Goal: Obtain resource: Obtain resource

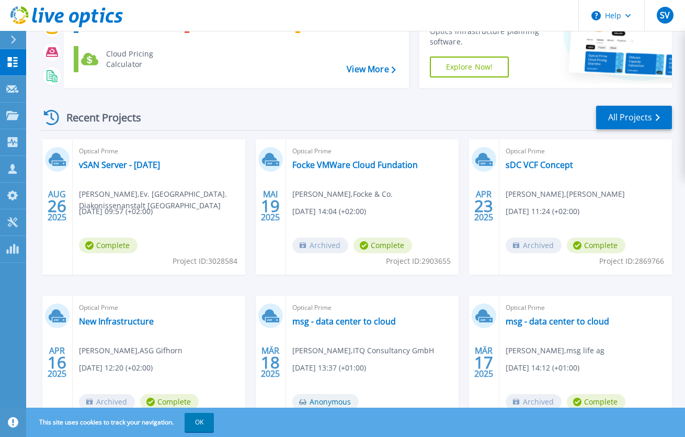
scroll to position [102, 0]
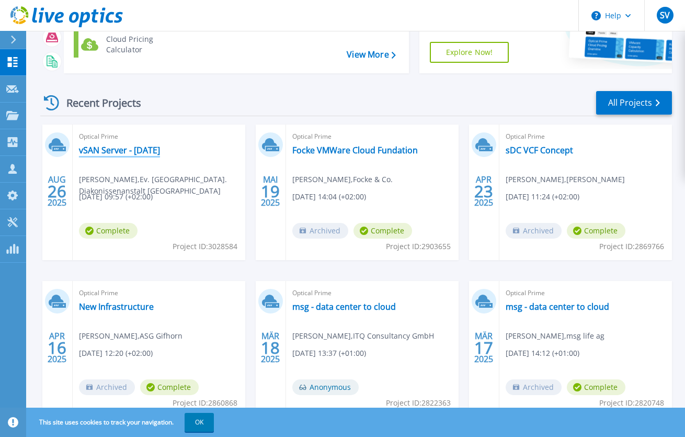
click at [160, 148] on link "vSAN Server - [DATE]" at bounding box center [119, 150] width 81 height 10
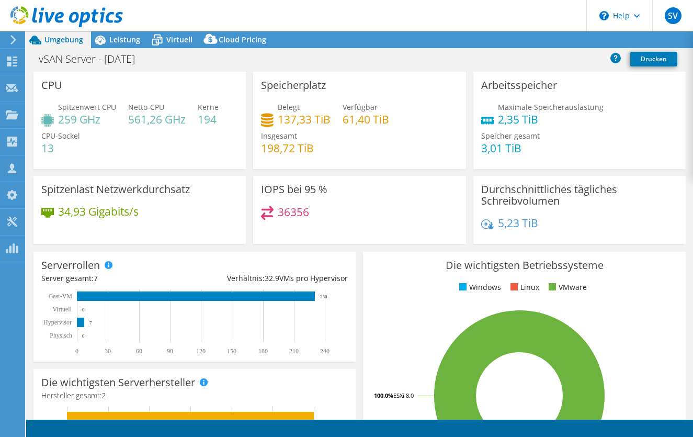
select select "EUFrankfurt"
select select "EUR"
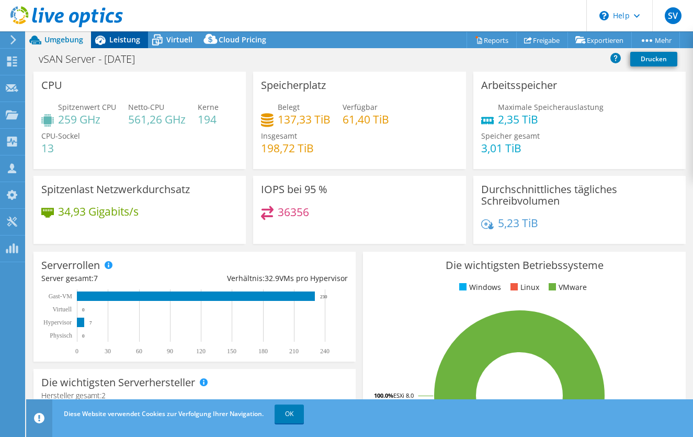
click at [122, 38] on span "Leistung" at bounding box center [124, 40] width 31 height 10
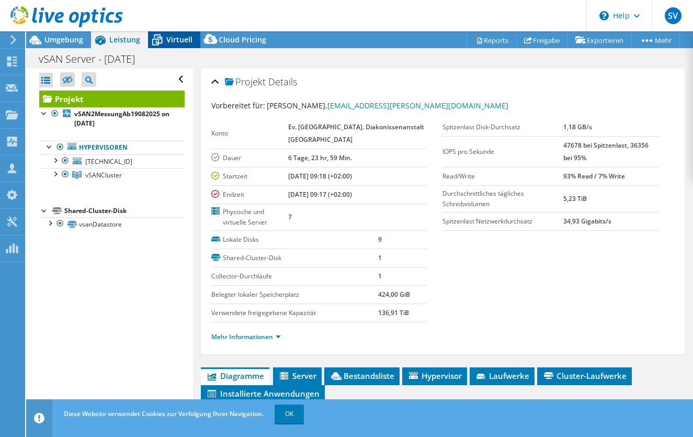
click at [182, 43] on span "Virtuell" at bounding box center [179, 40] width 26 height 10
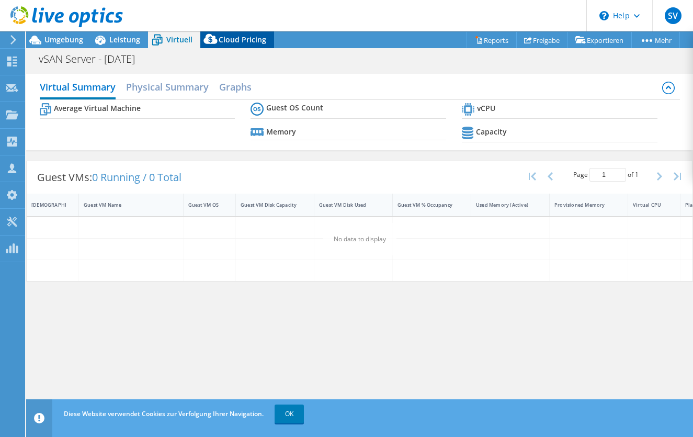
click at [221, 41] on span "Cloud Pricing" at bounding box center [243, 40] width 48 height 10
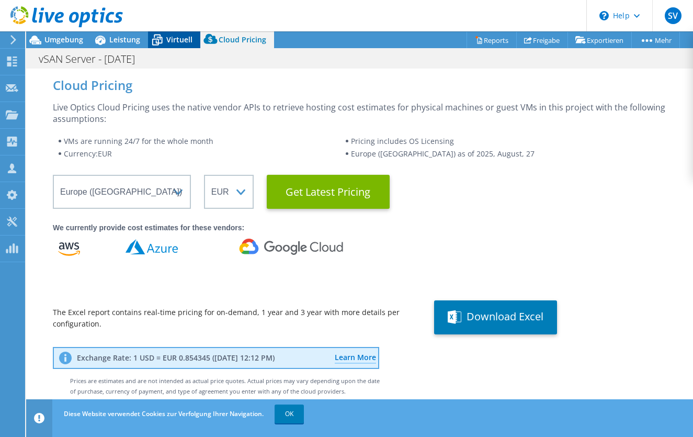
click at [180, 41] on span "Virtuell" at bounding box center [179, 40] width 26 height 10
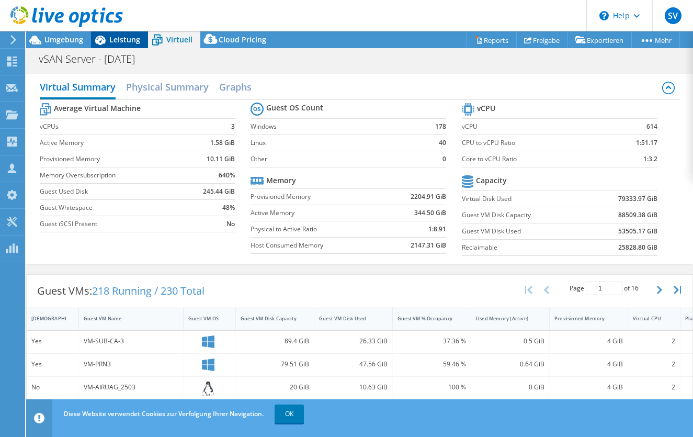
click at [128, 41] on span "Leistung" at bounding box center [124, 40] width 31 height 10
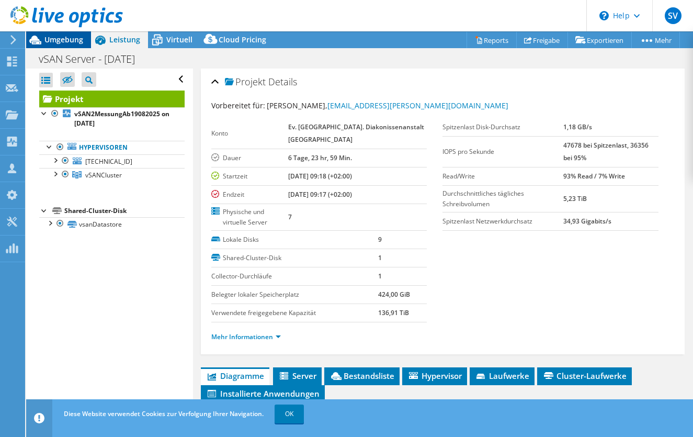
click at [66, 40] on span "Umgebung" at bounding box center [63, 40] width 39 height 10
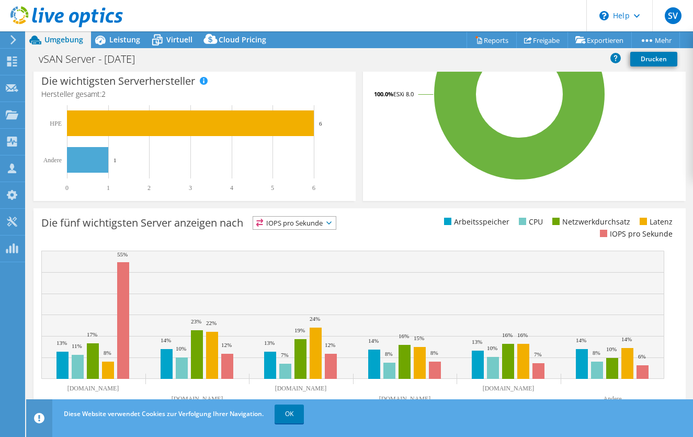
scroll to position [299, 0]
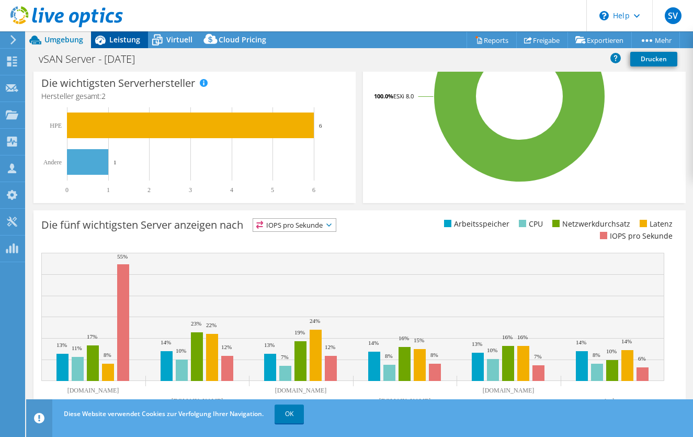
click at [110, 39] on span "Leistung" at bounding box center [124, 40] width 31 height 10
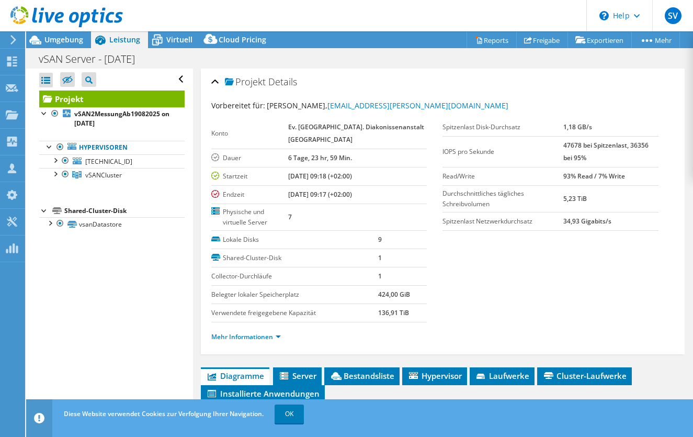
scroll to position [0, 0]
click at [42, 113] on div at bounding box center [44, 112] width 10 height 10
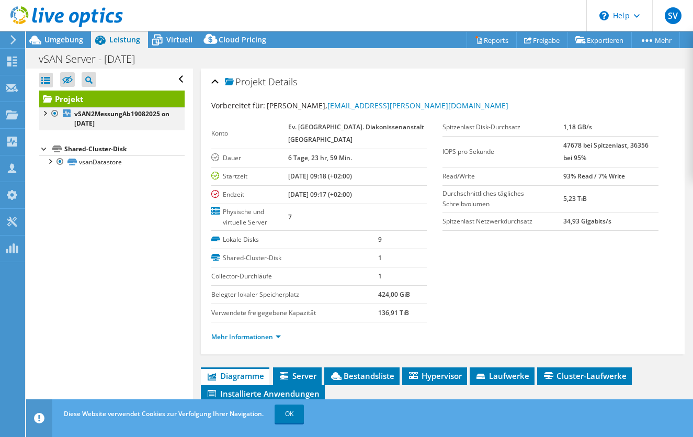
click at [42, 113] on div at bounding box center [44, 112] width 10 height 10
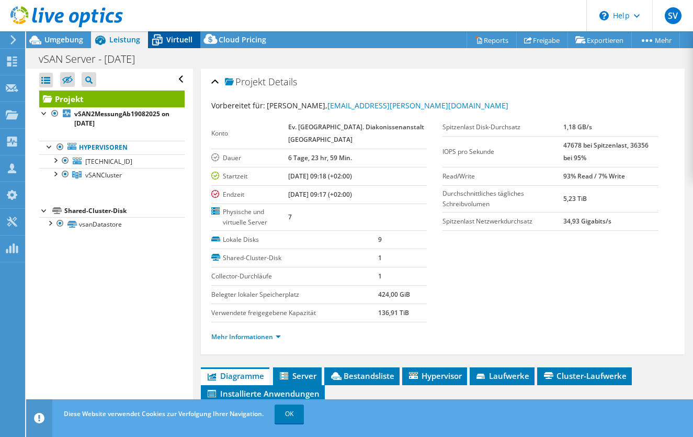
click at [176, 39] on span "Virtuell" at bounding box center [179, 40] width 26 height 10
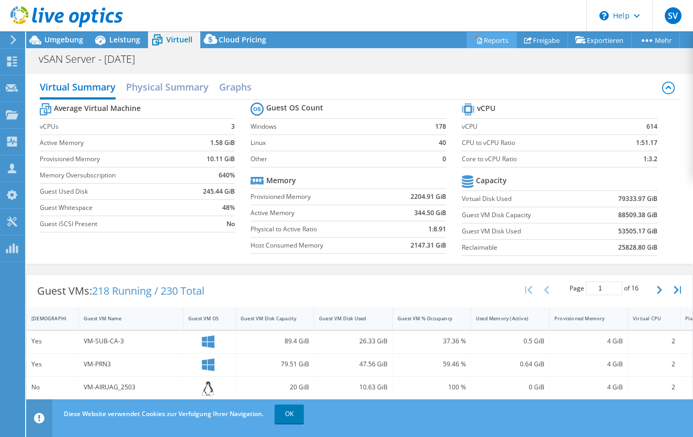
click at [490, 44] on link "Reports" at bounding box center [491, 40] width 50 height 16
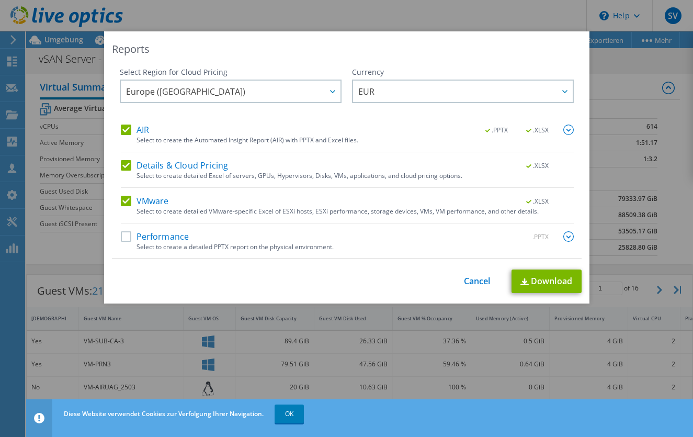
click at [124, 236] on label "Performance" at bounding box center [155, 236] width 68 height 10
click at [0, 0] on input "Performance" at bounding box center [0, 0] width 0 height 0
click at [332, 88] on div at bounding box center [332, 91] width 17 height 21
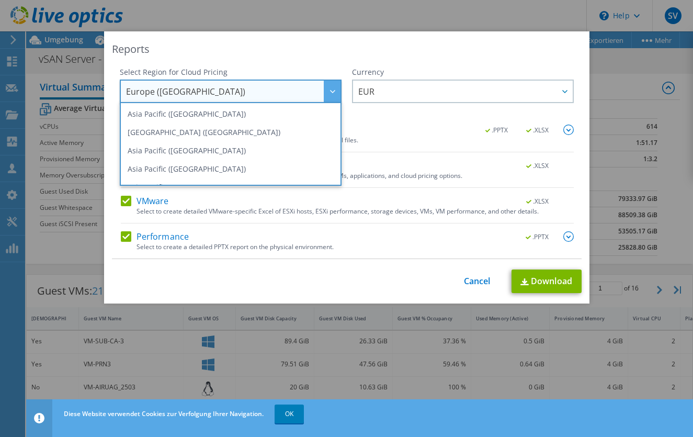
click at [332, 87] on div at bounding box center [332, 91] width 17 height 21
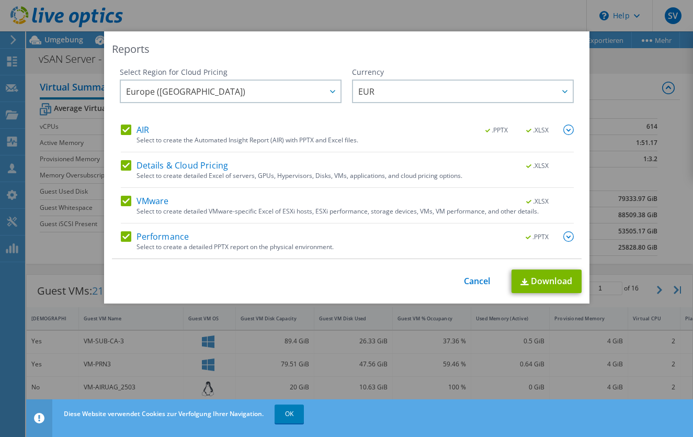
click at [554, 283] on link "Download" at bounding box center [546, 281] width 70 height 24
click at [471, 279] on link "Cancel" at bounding box center [477, 281] width 27 height 10
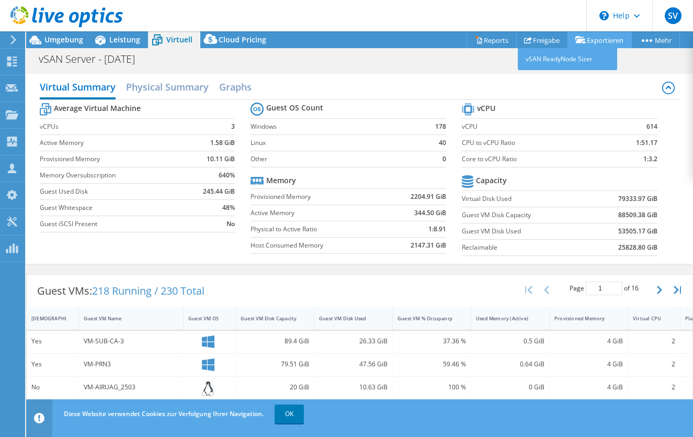
click at [610, 38] on link "Exportieren" at bounding box center [599, 40] width 64 height 16
click at [581, 40] on link "Exportieren" at bounding box center [599, 40] width 64 height 16
click at [573, 60] on link "vSAN ReadyNode Sizer" at bounding box center [567, 59] width 99 height 22
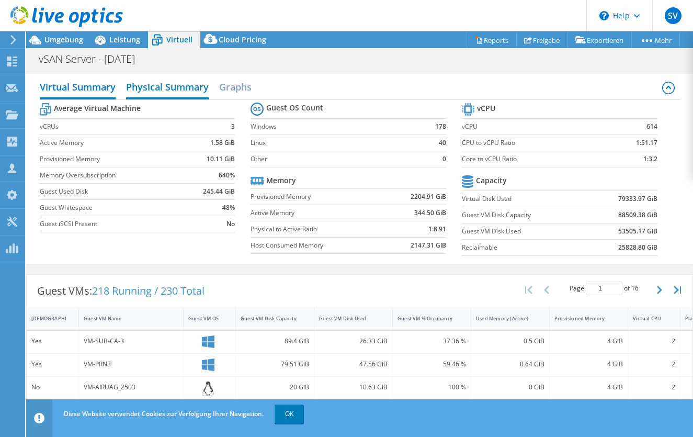
click at [181, 84] on h2 "Physical Summary" at bounding box center [167, 87] width 83 height 23
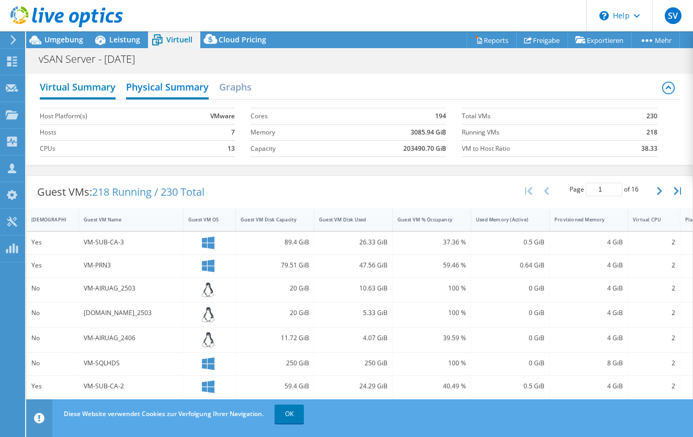
click at [60, 82] on h2 "Virtual Summary" at bounding box center [78, 87] width 76 height 23
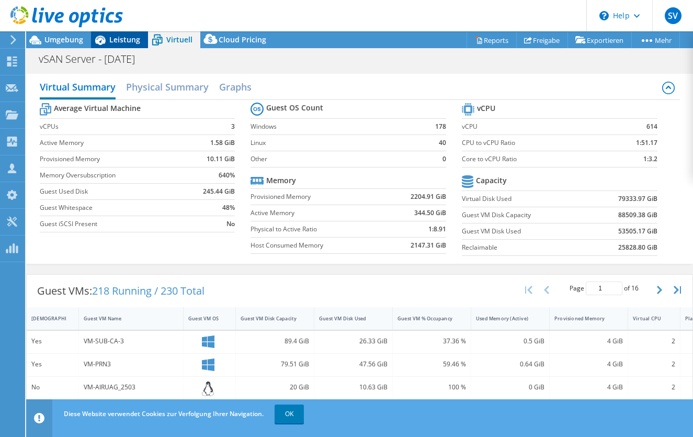
click at [124, 37] on span "Leistung" at bounding box center [124, 40] width 31 height 10
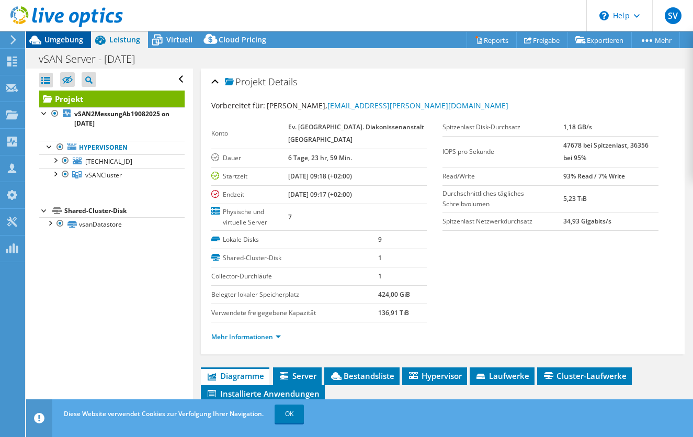
click at [62, 38] on span "Umgebung" at bounding box center [63, 40] width 39 height 10
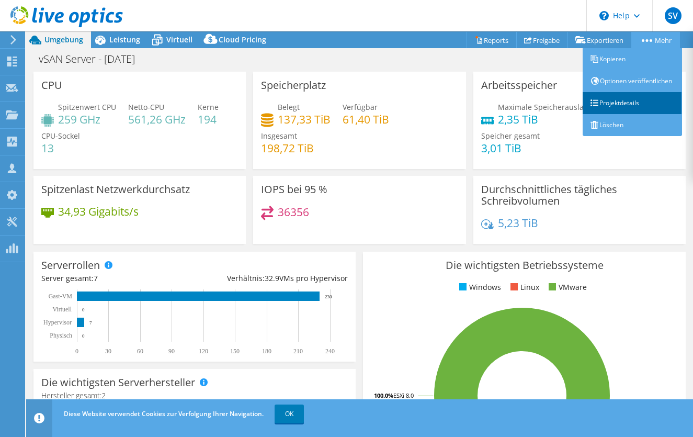
click at [629, 114] on link "Projektdetails" at bounding box center [631, 103] width 99 height 22
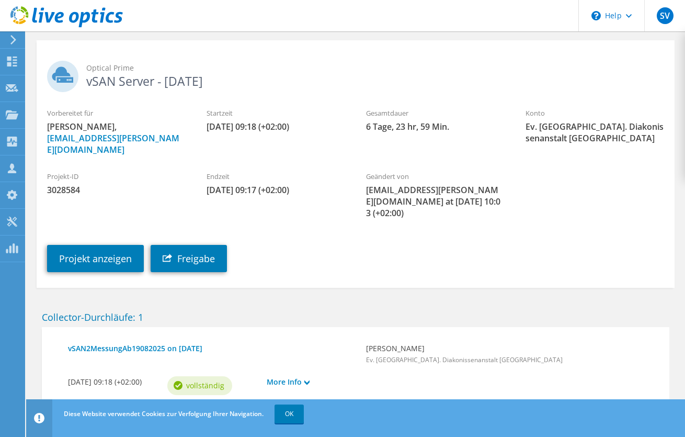
scroll to position [58, 0]
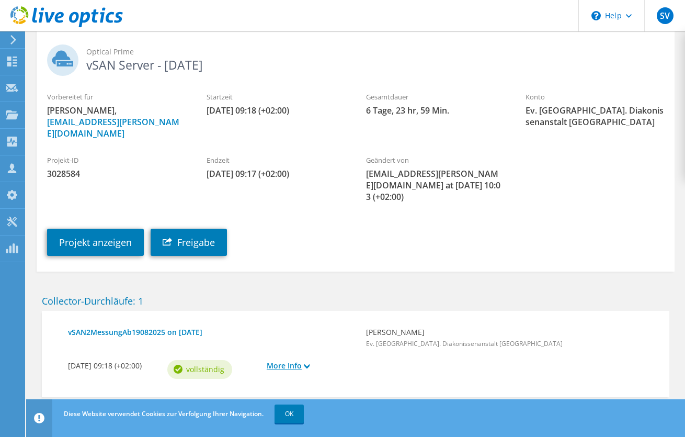
click at [315, 360] on link "More Info" at bounding box center [311, 366] width 89 height 12
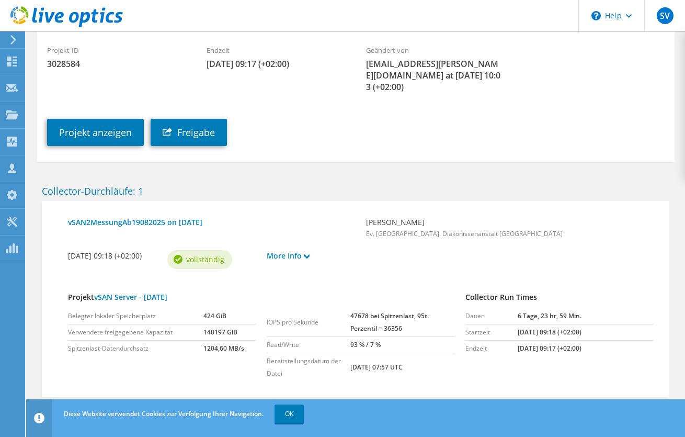
scroll to position [0, 0]
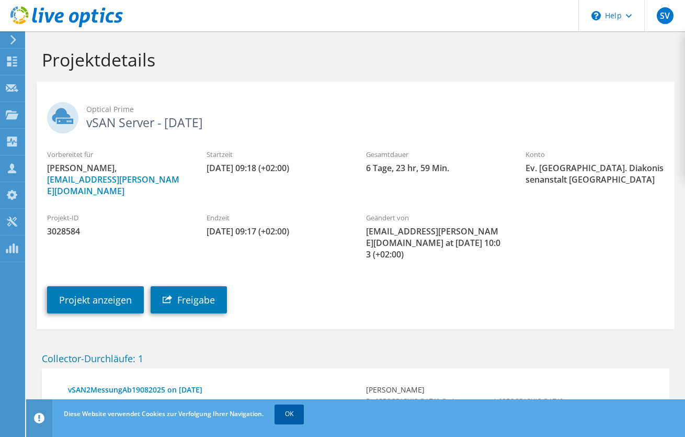
click at [301, 412] on link "OK" at bounding box center [288, 413] width 29 height 19
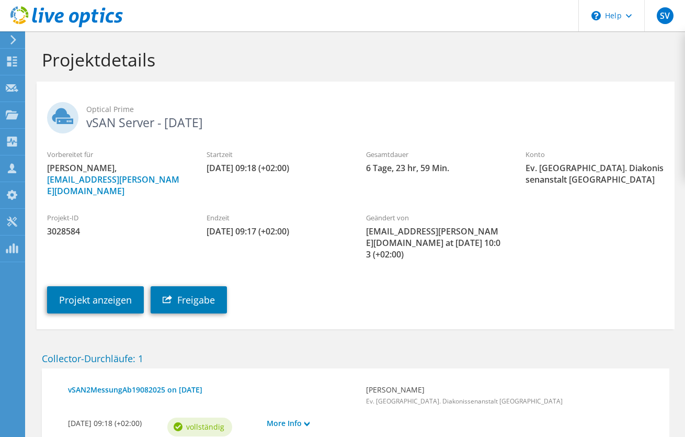
click at [15, 41] on icon at bounding box center [13, 39] width 8 height 9
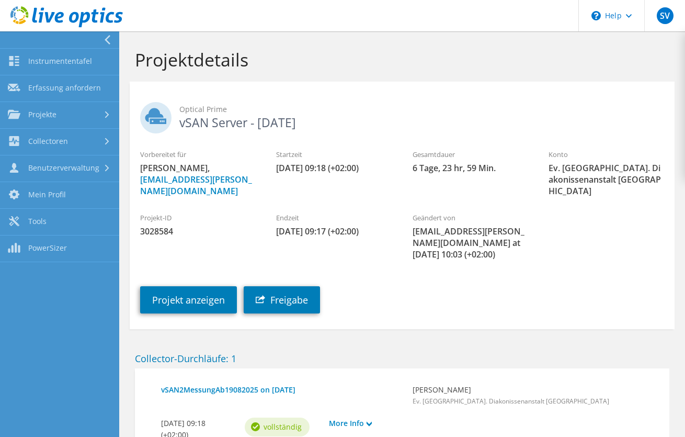
click at [355, 96] on div "Optical Prime vSAN Server - [DATE]" at bounding box center [402, 115] width 545 height 57
